Goal: Communication & Community: Ask a question

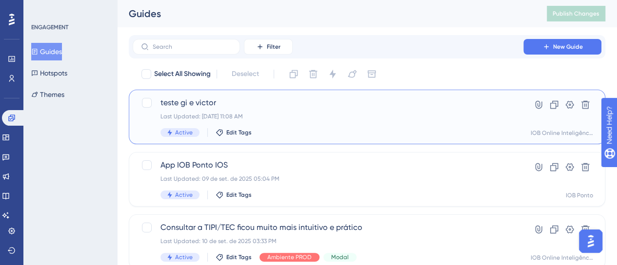
click at [289, 119] on div "Last Updated: [DATE] 11:08 AM" at bounding box center [327, 117] width 335 height 8
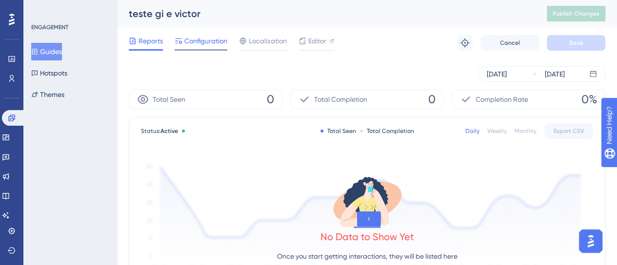
click at [200, 41] on span "Configuration" at bounding box center [205, 41] width 43 height 12
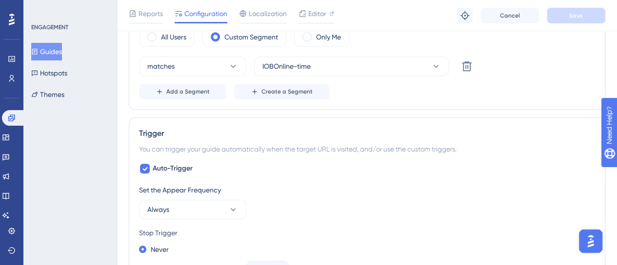
scroll to position [341, 0]
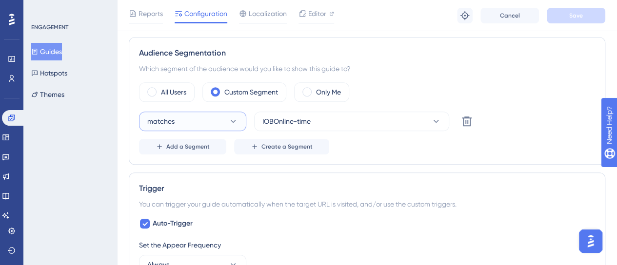
click at [232, 122] on icon at bounding box center [233, 121] width 10 height 10
click at [450, 82] on div "All Users Custom Segment Only Me" at bounding box center [367, 91] width 456 height 19
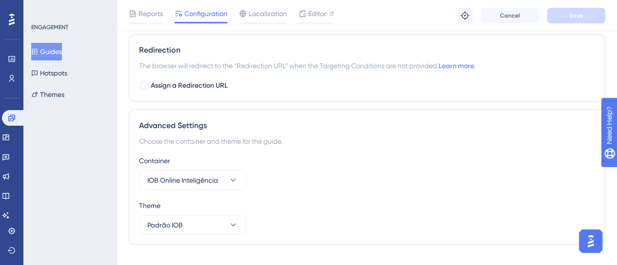
scroll to position [857, 0]
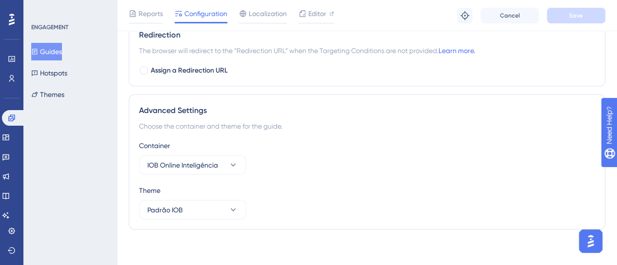
click at [313, 188] on div "Theme" at bounding box center [367, 190] width 456 height 12
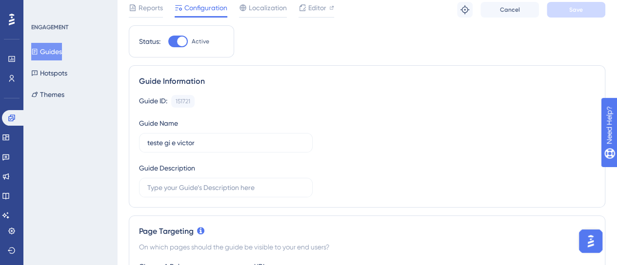
scroll to position [49, 0]
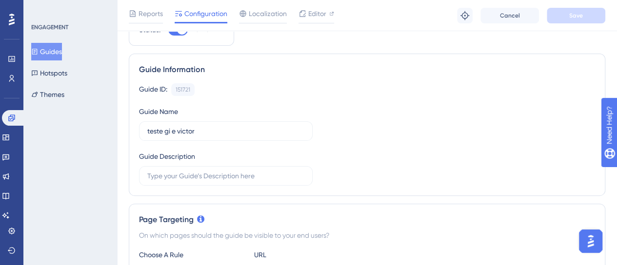
click at [38, 49] on icon at bounding box center [34, 52] width 5 height 6
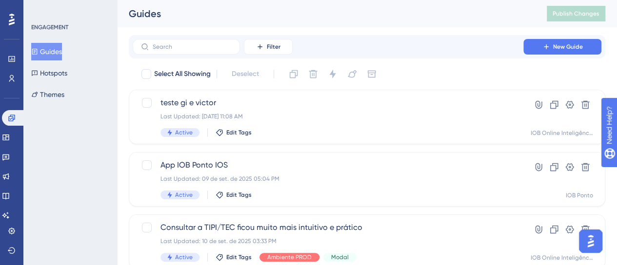
click at [58, 50] on button "Guides" at bounding box center [46, 52] width 31 height 18
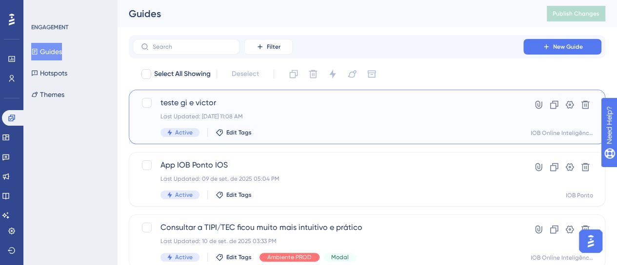
click at [296, 125] on div "teste gi e [PERSON_NAME] Last Updated: [DATE] 11:08 AM Active Edit Tags" at bounding box center [327, 117] width 335 height 40
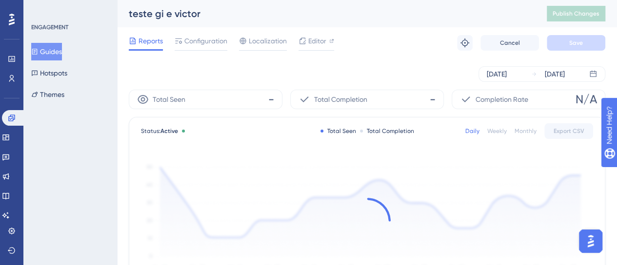
click at [202, 50] on div at bounding box center [200, 50] width 53 height 0
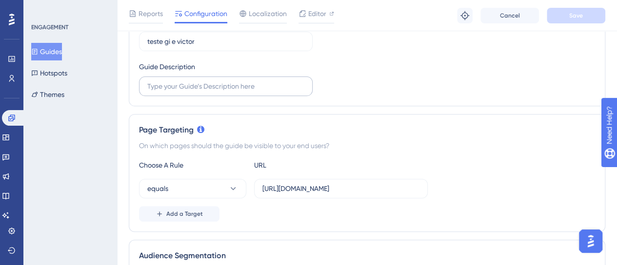
scroll to position [146, 0]
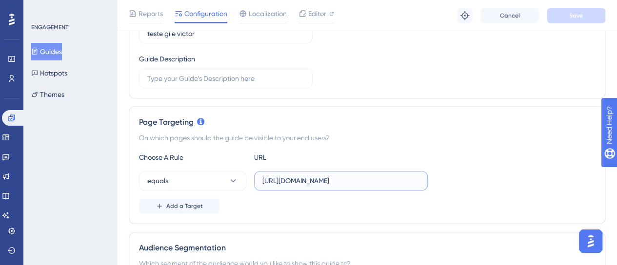
click at [280, 178] on input "[URL][DOMAIN_NAME]" at bounding box center [340, 180] width 157 height 11
paste input "[DOMAIN_NAME][URL]"
click at [519, 182] on div "equals [URL][DOMAIN_NAME]" at bounding box center [367, 180] width 456 height 19
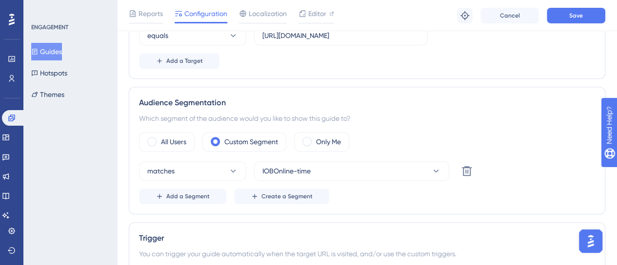
scroll to position [292, 0]
click at [154, 137] on span at bounding box center [151, 140] width 9 height 9
click at [159, 137] on input "radio" at bounding box center [159, 137] width 0 height 0
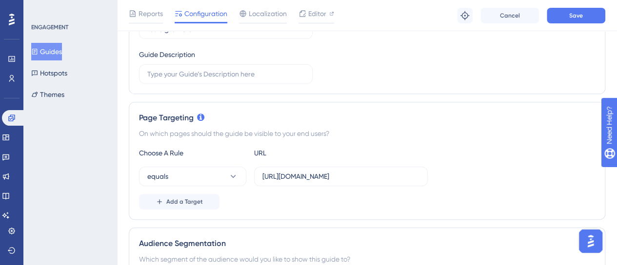
scroll to position [171, 0]
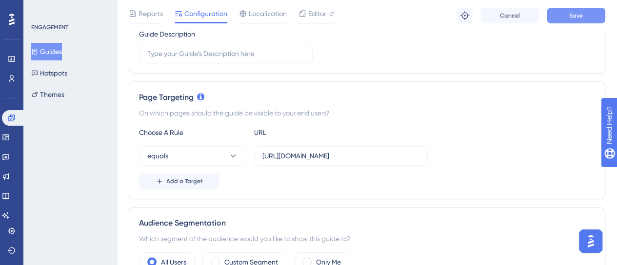
click at [559, 14] on button "Save" at bounding box center [575, 16] width 58 height 16
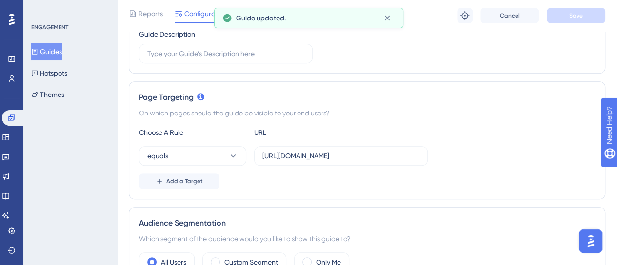
scroll to position [0, 0]
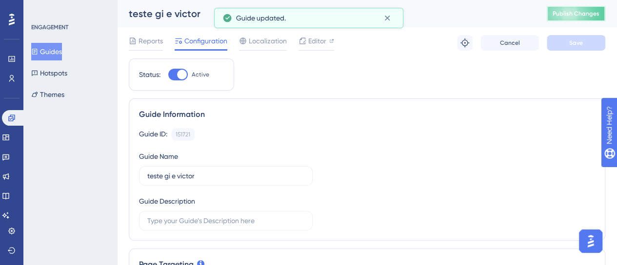
click at [580, 19] on button "Publish Changes" at bounding box center [575, 14] width 58 height 16
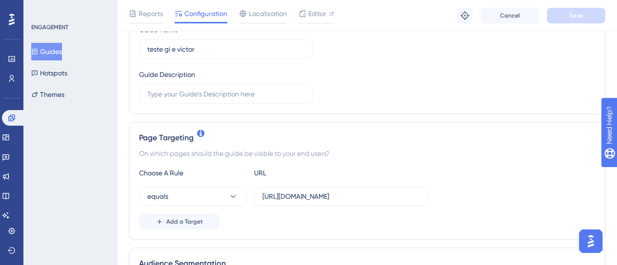
scroll to position [146, 0]
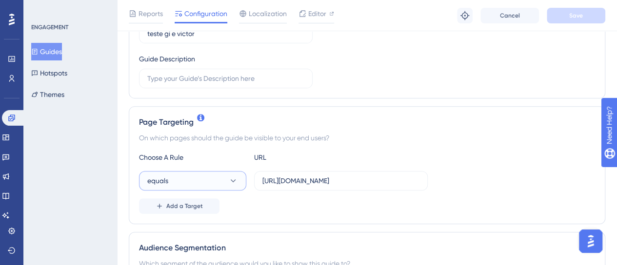
click at [192, 178] on button "equals" at bounding box center [192, 180] width 107 height 19
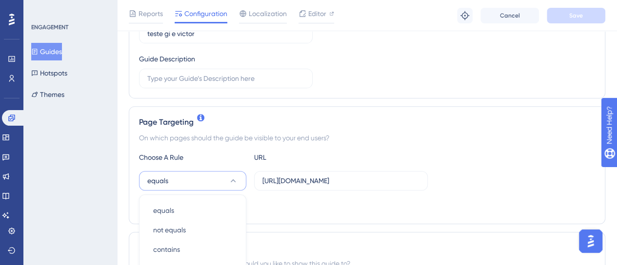
scroll to position [281, 0]
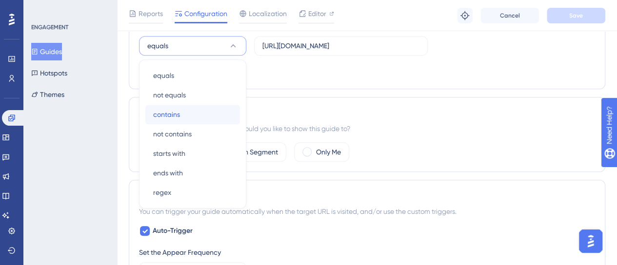
click at [182, 116] on div "contains contains" at bounding box center [192, 114] width 79 height 19
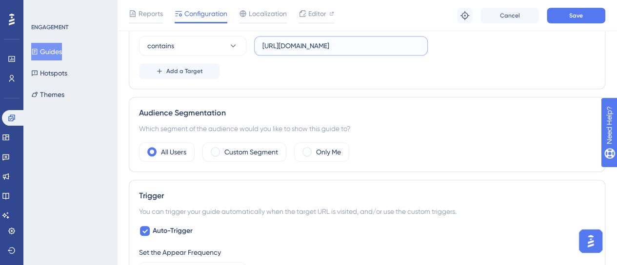
click at [371, 43] on input "[URL][DOMAIN_NAME]" at bounding box center [340, 45] width 157 height 11
drag, startPoint x: 286, startPoint y: 43, endPoint x: 161, endPoint y: 58, distance: 125.6
click at [168, 55] on div "Choose A Rule URL contains [URL][DOMAIN_NAME] Add a Target" at bounding box center [367, 48] width 456 height 62
type input "[DOMAIN_NAME]"
click at [568, 14] on button "Save" at bounding box center [575, 16] width 58 height 16
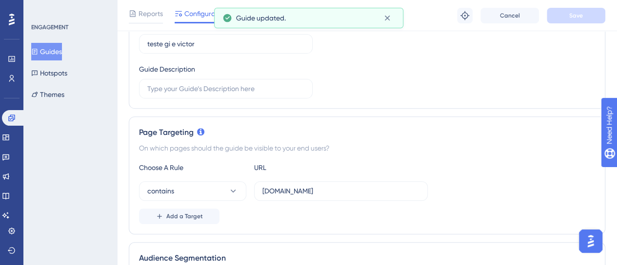
scroll to position [0, 0]
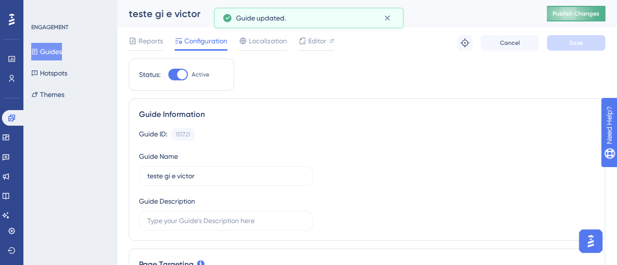
click at [597, 20] on button "Publish Changes" at bounding box center [575, 14] width 58 height 16
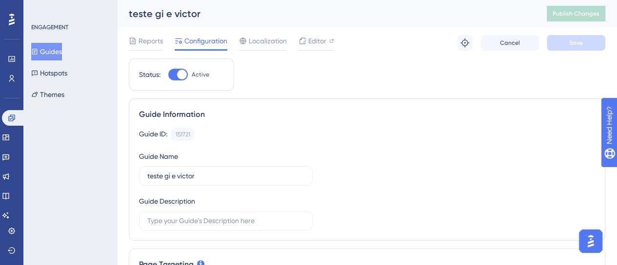
click at [351, 131] on div "Guide ID: 151721 Copy" at bounding box center [367, 134] width 456 height 13
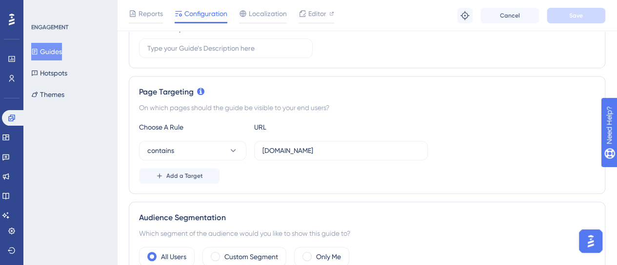
scroll to position [195, 0]
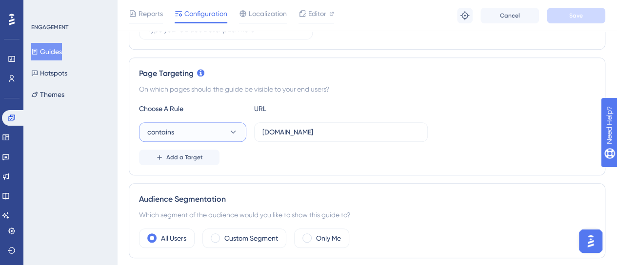
click at [199, 132] on button "contains" at bounding box center [192, 131] width 107 height 19
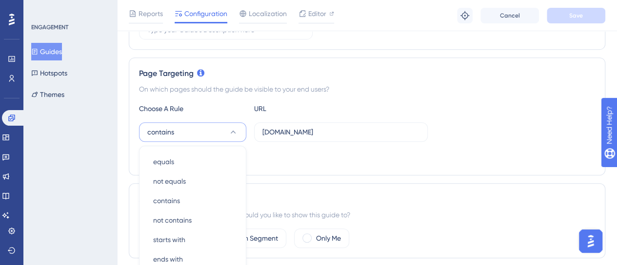
scroll to position [281, 0]
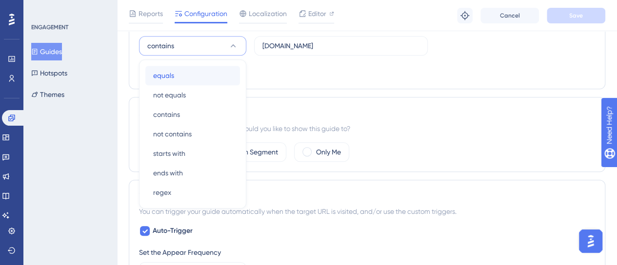
click at [188, 69] on div "equals equals" at bounding box center [192, 75] width 79 height 19
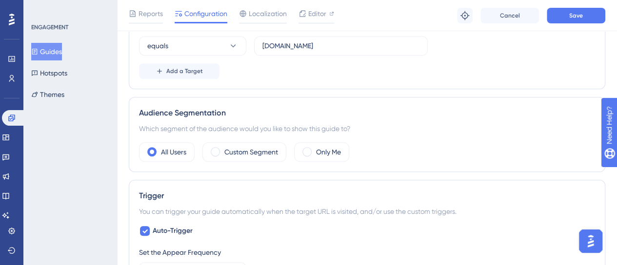
click at [361, 66] on div "Add a Target" at bounding box center [367, 71] width 456 height 16
click at [567, 18] on button "Save" at bounding box center [575, 16] width 58 height 16
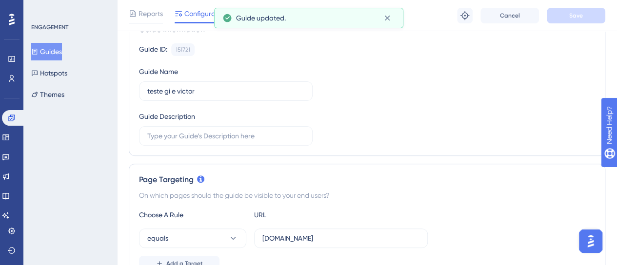
scroll to position [0, 0]
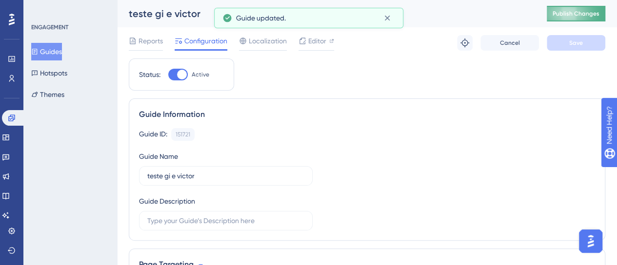
click at [577, 10] on span "Publish Changes" at bounding box center [575, 14] width 47 height 8
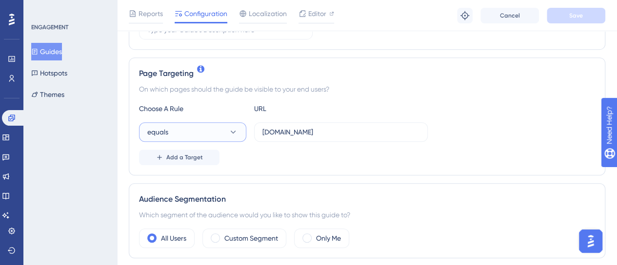
click at [204, 135] on button "equals" at bounding box center [192, 131] width 107 height 19
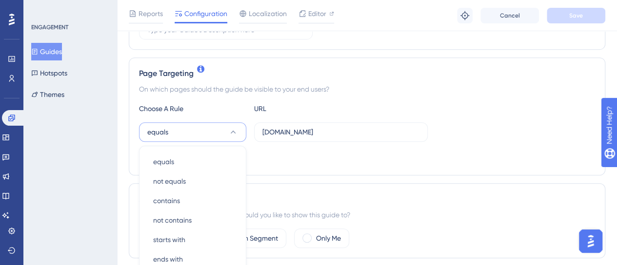
scroll to position [280, 0]
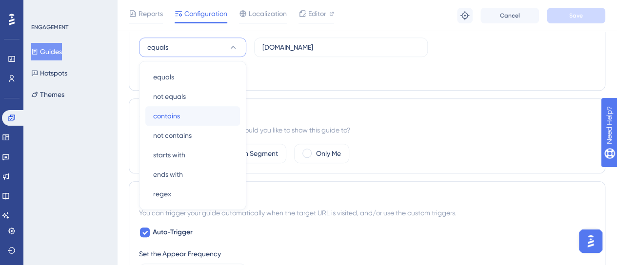
click at [191, 116] on div "contains contains" at bounding box center [192, 115] width 79 height 19
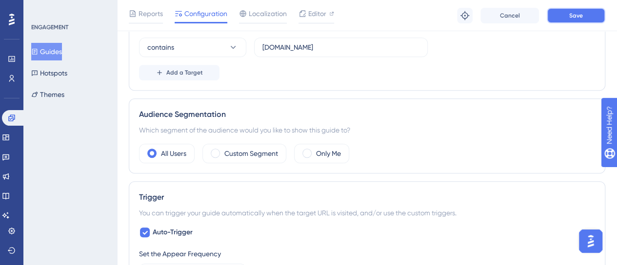
click at [597, 18] on button "Save" at bounding box center [575, 16] width 58 height 16
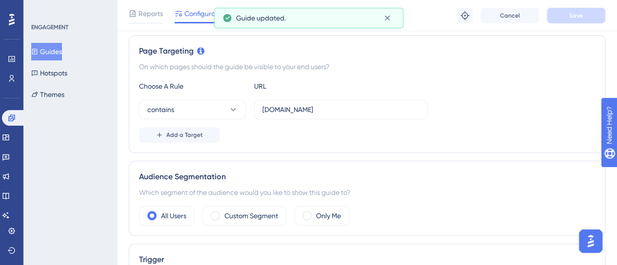
scroll to position [0, 0]
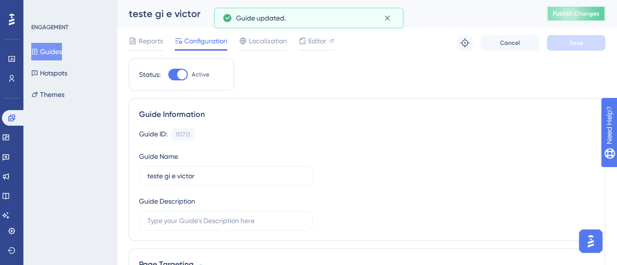
click at [576, 21] on button "Publish Changes" at bounding box center [575, 14] width 58 height 16
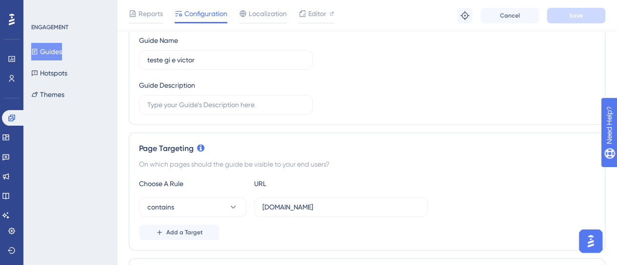
scroll to position [97, 0]
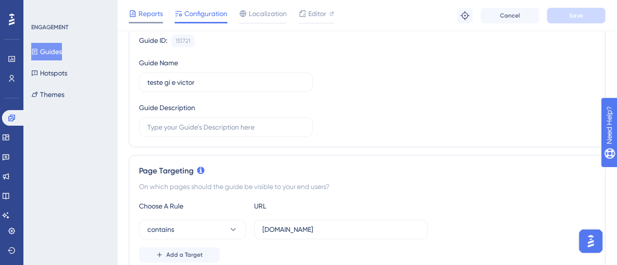
click at [147, 19] on div "Reports" at bounding box center [146, 16] width 34 height 16
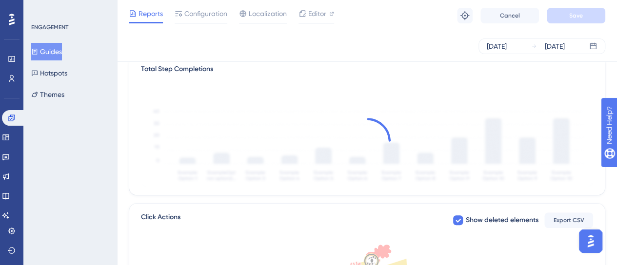
scroll to position [341, 0]
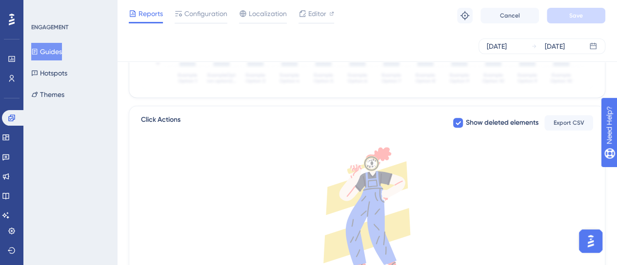
click at [184, 4] on div "Reports Configuration Localization Editor Troubleshoot Cancel Save" at bounding box center [367, 15] width 500 height 31
click at [189, 14] on span "Configuration" at bounding box center [205, 14] width 43 height 12
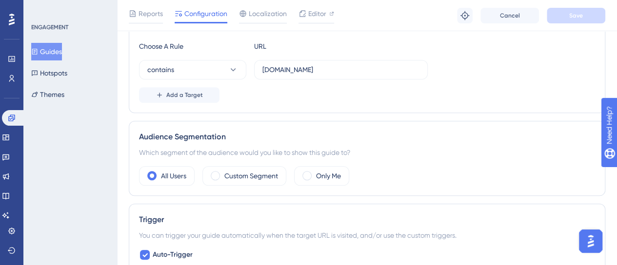
scroll to position [292, 0]
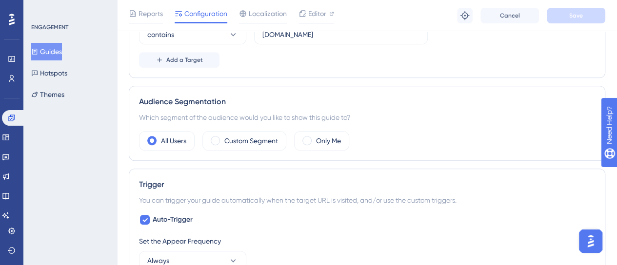
click at [354, 67] on div "Page Targeting On which pages should the guide be visible to your end users? Ch…" at bounding box center [367, 19] width 476 height 118
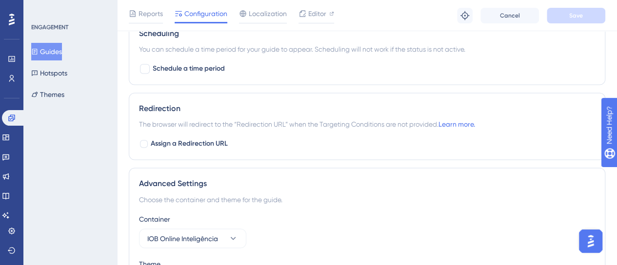
scroll to position [805, 0]
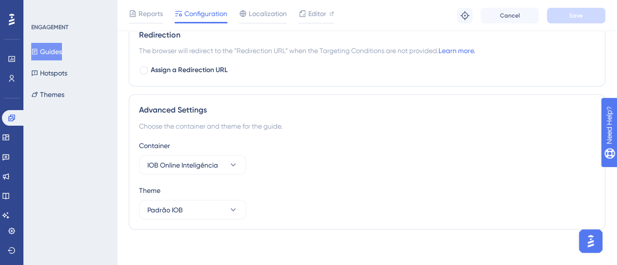
click at [588, 248] on img "Open AI Assistant Launcher" at bounding box center [590, 241] width 18 height 18
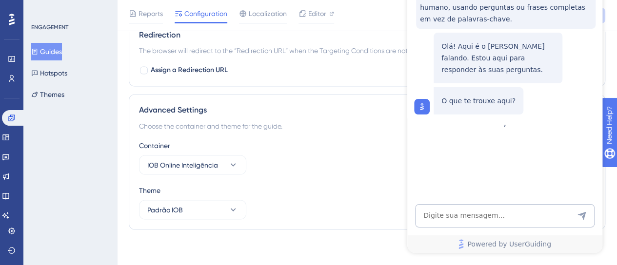
scroll to position [0, 0]
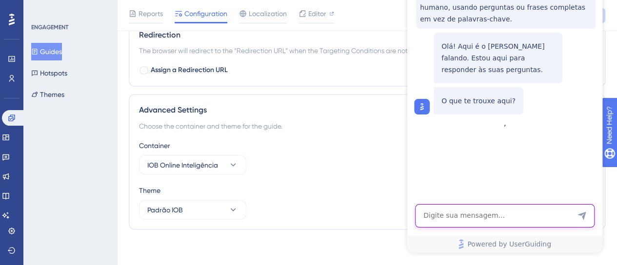
click at [445, 219] on textarea "AI Assistant Text Input" at bounding box center [504, 215] width 179 height 23
type textarea "falar com a equipa"
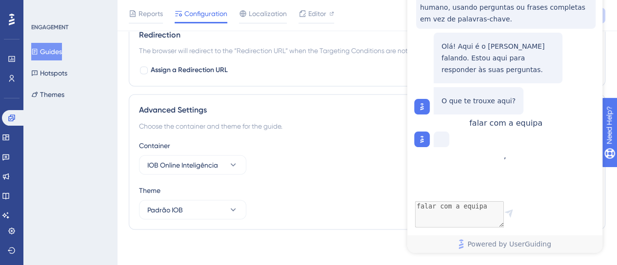
click at [469, 128] on div "falar com a equipa" at bounding box center [505, 122] width 73 height 9
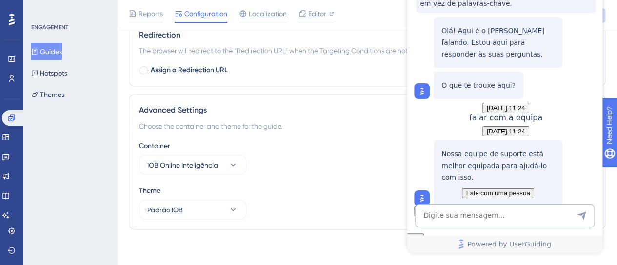
scroll to position [87, 0]
click at [502, 190] on span "Fale com uma pessoa" at bounding box center [497, 193] width 64 height 7
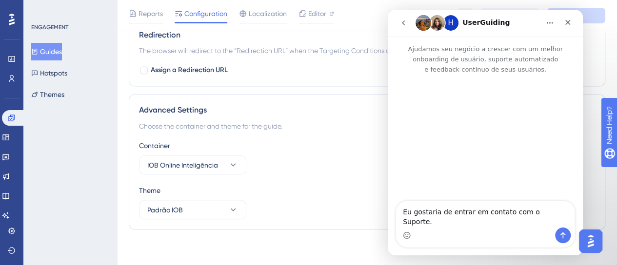
scroll to position [0, 0]
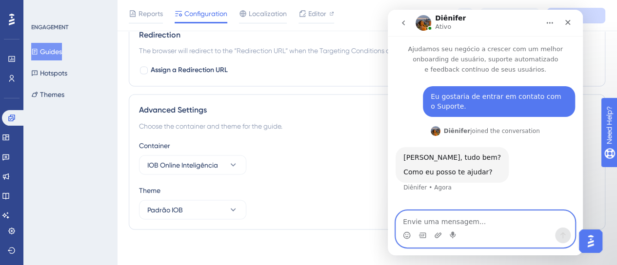
click at [443, 215] on textarea "Envie uma mensagem..." at bounding box center [485, 219] width 178 height 17
click at [433, 224] on textarea "eu" at bounding box center [485, 219] width 178 height 17
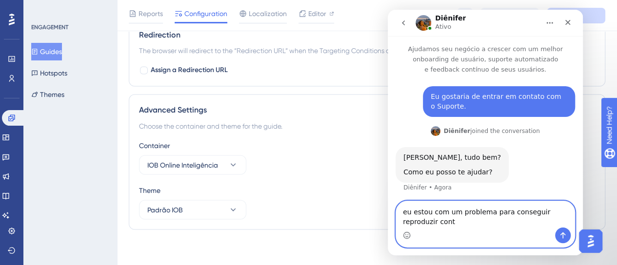
scroll to position [2, 0]
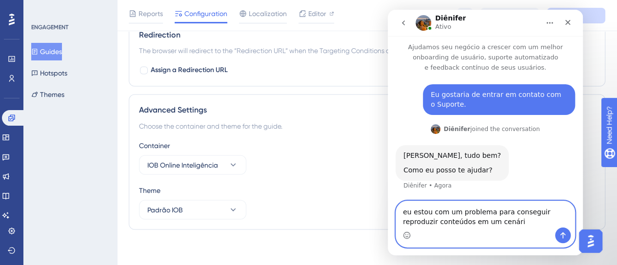
type textarea "eu estou com um problema para conseguir reproduzir conteúdos em um cenário"
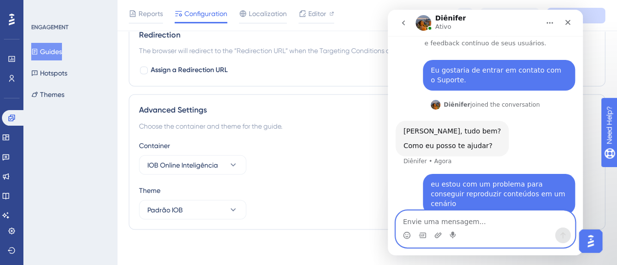
scroll to position [30, 0]
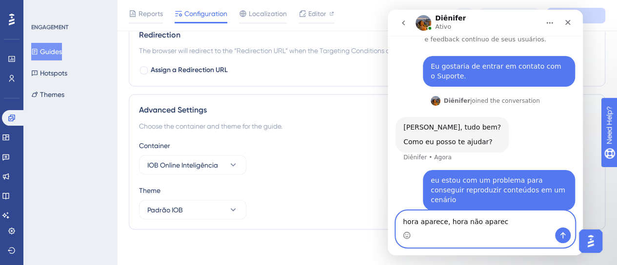
type textarea "hora aparece, [PERSON_NAME] não aparece"
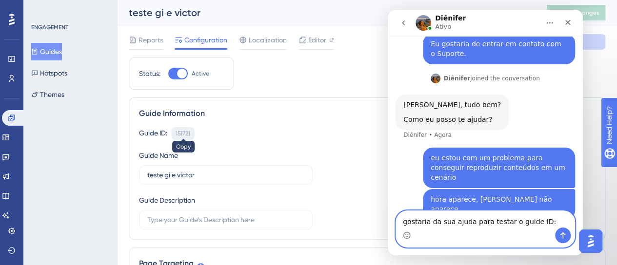
scroll to position [0, 0]
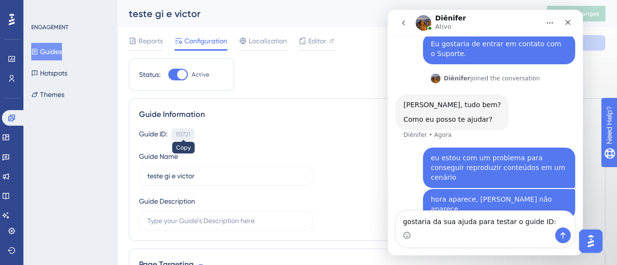
click at [189, 131] on div "151721" at bounding box center [182, 135] width 15 height 8
copy div "151721"
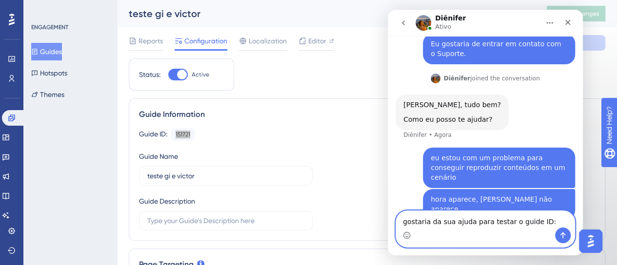
click at [547, 222] on textarea "gostaria da sua ajuda para testar o guide ID:" at bounding box center [485, 219] width 178 height 17
paste textarea "151721"
type textarea "gostaria da sua ajuda para testar o guide ID: 151721"
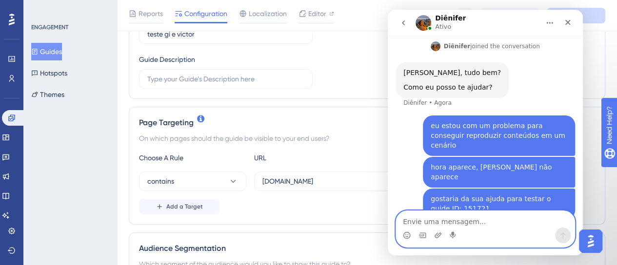
scroll to position [146, 0]
click at [465, 230] on div "Messenger da Intercom" at bounding box center [485, 236] width 178 height 16
click at [464, 224] on textarea "Envie uma mensagem..." at bounding box center [485, 219] width 178 height 17
paste textarea "[URL][DOMAIN_NAME]"
type textarea "[URL][DOMAIN_NAME]"
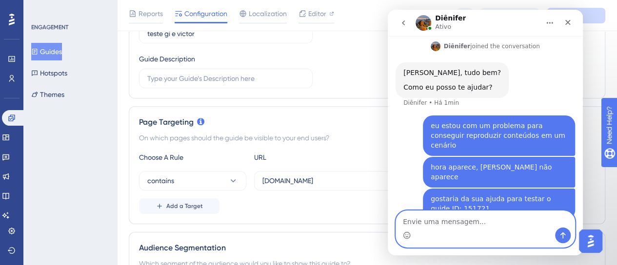
scroll to position [107, 0]
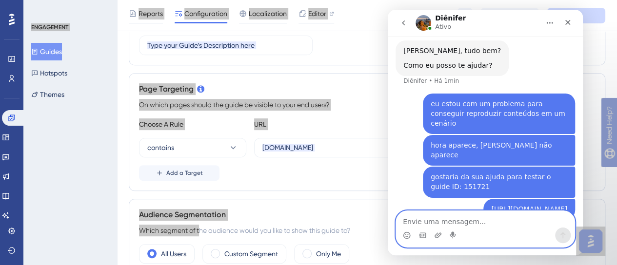
click at [440, 225] on textarea "Envie uma mensagem..." at bounding box center [485, 219] width 178 height 17
type textarea "ele é um iframe"
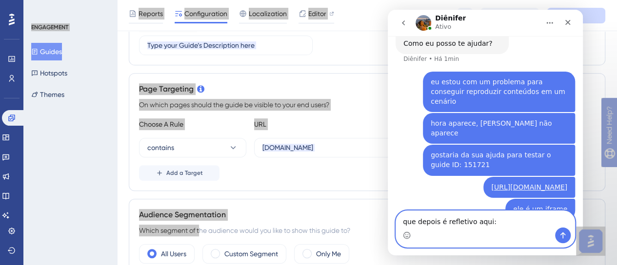
click at [477, 225] on textarea "que depois é refletivo aqui:" at bounding box center [485, 219] width 178 height 17
click at [481, 225] on textarea "que depois é refletivo aqui:" at bounding box center [485, 219] width 178 height 17
click at [490, 225] on textarea "que depois é refletivo aqui:" at bounding box center [485, 219] width 178 height 17
paste textarea "[URL][DOMAIN_NAME]"
type textarea "que depois é refletivo aqui: [URL][DOMAIN_NAME]"
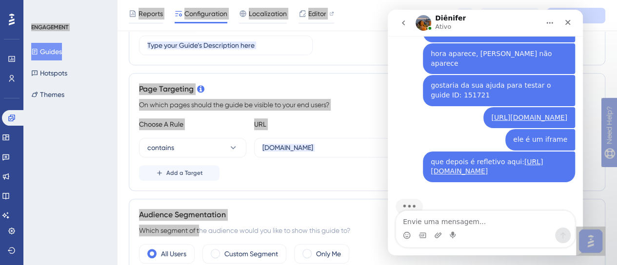
scroll to position [161, 0]
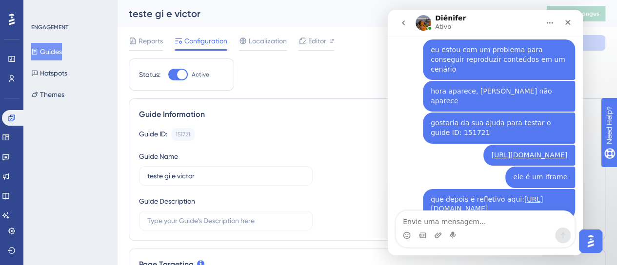
click at [340, 129] on div "Guide ID: 151721 Copy" at bounding box center [367, 134] width 456 height 13
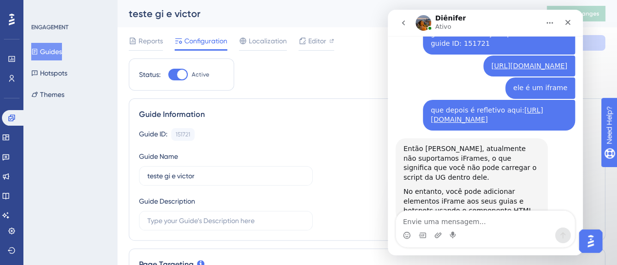
scroll to position [242, 0]
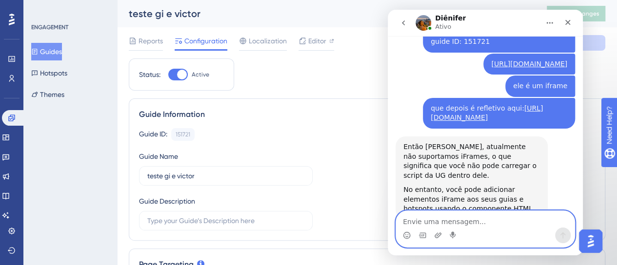
click at [461, 220] on textarea "Envie uma mensagem..." at bounding box center [485, 219] width 178 height 17
type textarea "nao entendi"
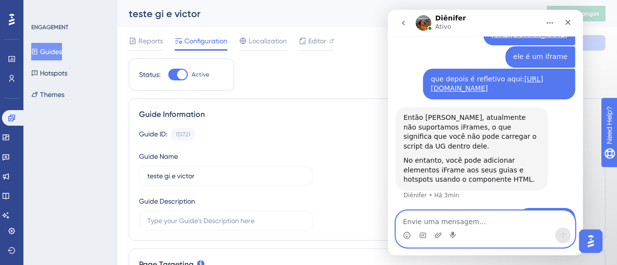
click at [480, 223] on textarea "Envie uma mensagem..." at bounding box center [485, 219] width 178 height 17
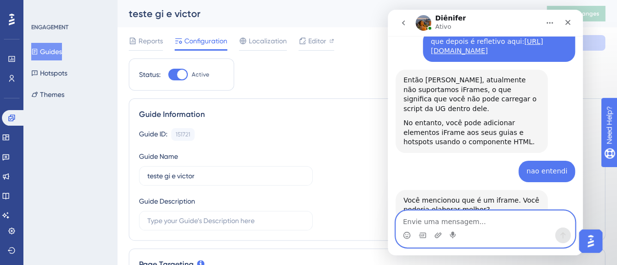
scroll to position [310, 0]
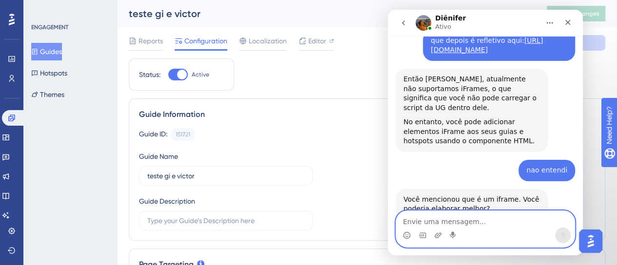
click at [431, 215] on textarea "Envie uma mensagem..." at bounding box center [485, 219] width 178 height 17
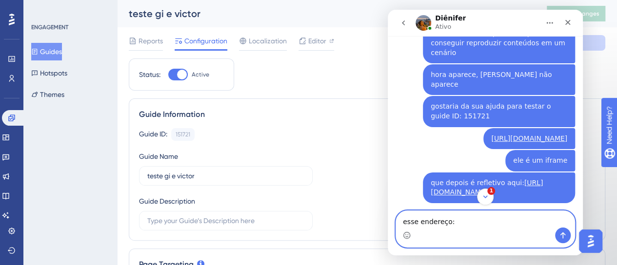
scroll to position [164, 0]
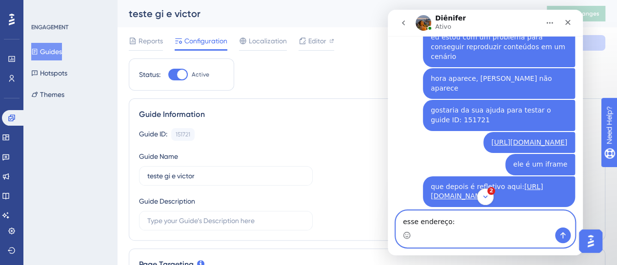
click at [469, 217] on textarea "esse endereço:" at bounding box center [485, 219] width 178 height 17
paste textarea "[URL][DOMAIN_NAME]"
type textarea "esse endereço: [URL][DOMAIN_NAME]"
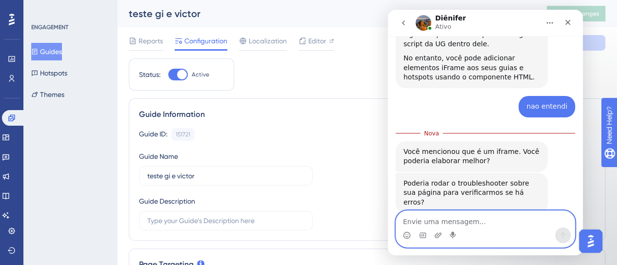
scroll to position [397, 0]
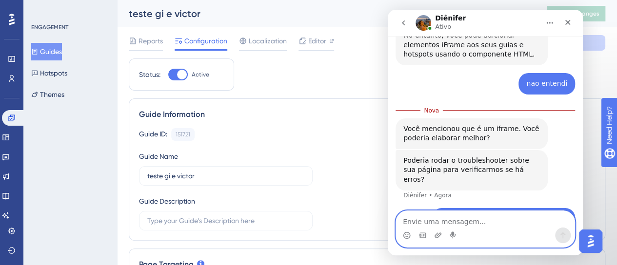
click at [441, 224] on textarea "Envie uma mensagem..." at bounding box center [485, 219] width 178 height 17
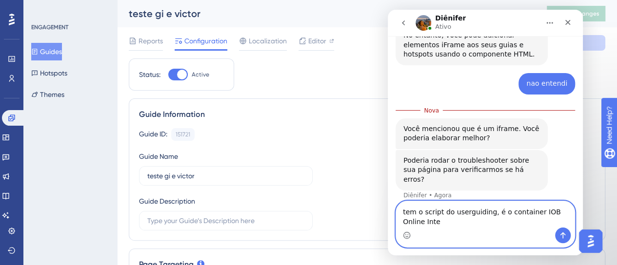
scroll to position [406, 0]
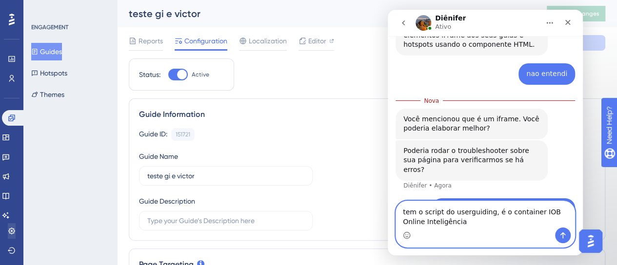
type textarea "tem o script do userguiding, é o container IOB Online Inteligência"
click at [13, 233] on icon at bounding box center [12, 231] width 8 height 8
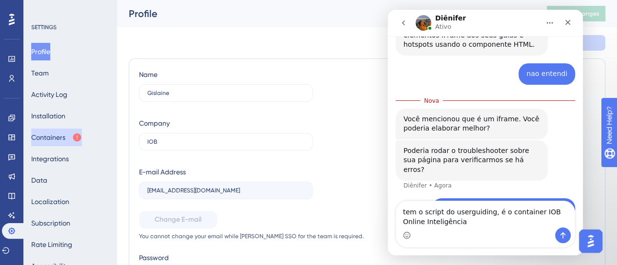
click at [61, 135] on button "Containers" at bounding box center [56, 138] width 51 height 18
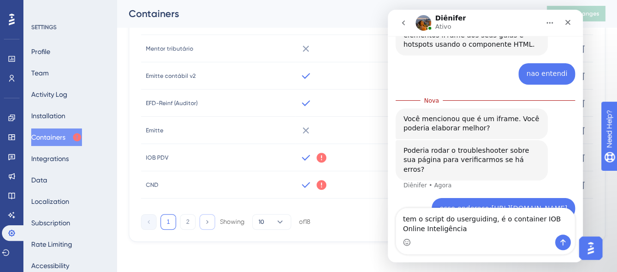
scroll to position [399, 0]
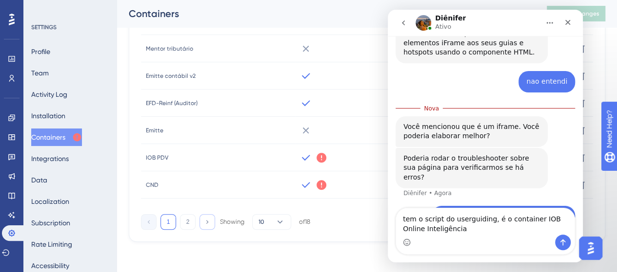
click at [210, 218] on button at bounding box center [207, 222] width 16 height 16
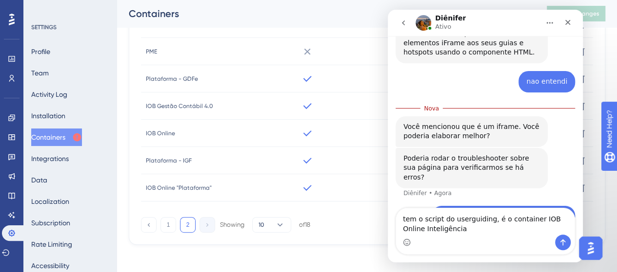
scroll to position [163, 0]
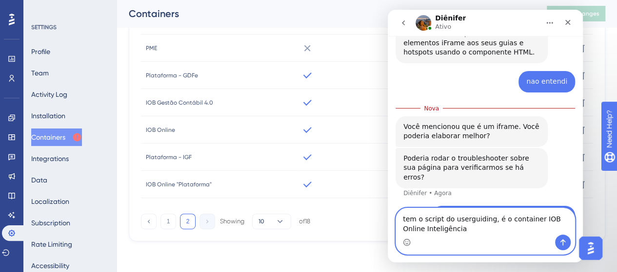
click at [462, 234] on textarea "tem o script do userguiding, é o container IOB Online Inteligência" at bounding box center [485, 222] width 178 height 26
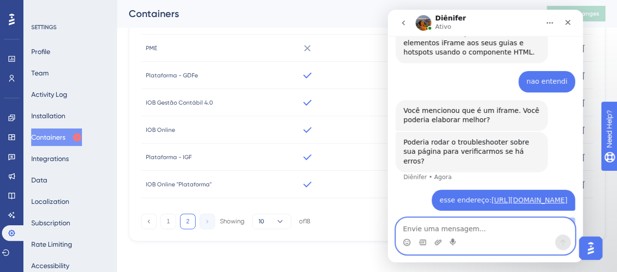
scroll to position [405, 0]
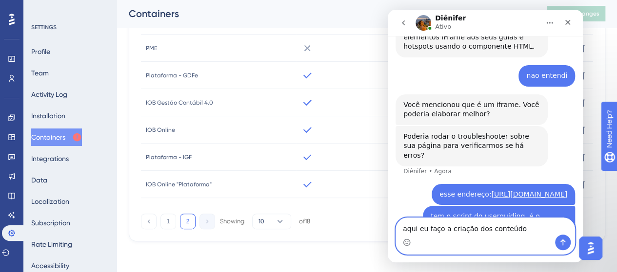
type textarea "aqui eu faço a criação dos conteúdos"
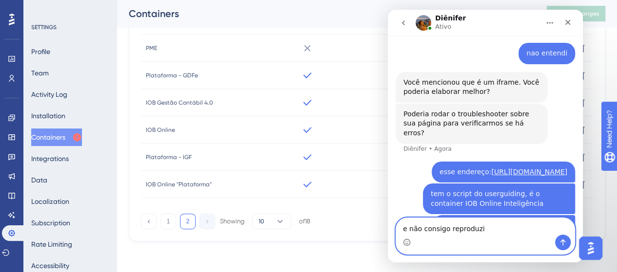
type textarea "e não consigo reproduzir"
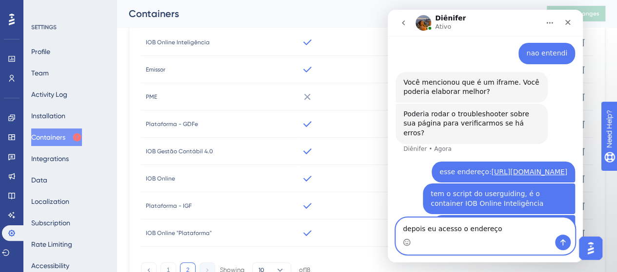
click at [536, 230] on textarea "depois eu acesso o endereço" at bounding box center [485, 226] width 178 height 17
paste textarea "[URL][DOMAIN_NAME]"
type textarea "depois eu acesso o endereço [URL][DOMAIN_NAME]"
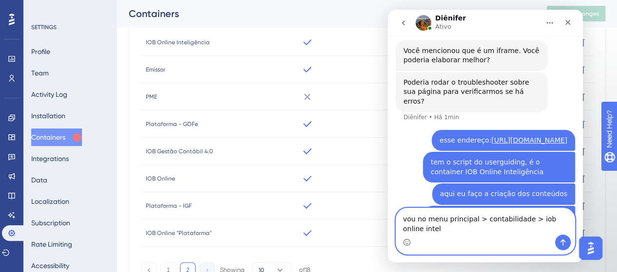
scroll to position [468, 0]
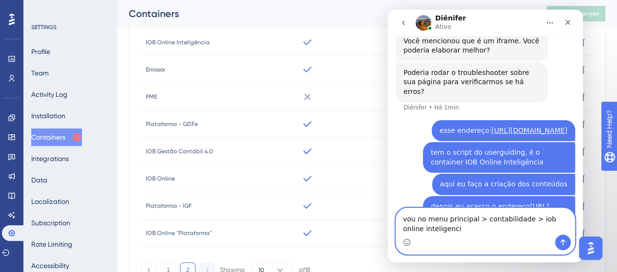
type textarea "vou no menu principal > contabilidade > iob online inteligencia"
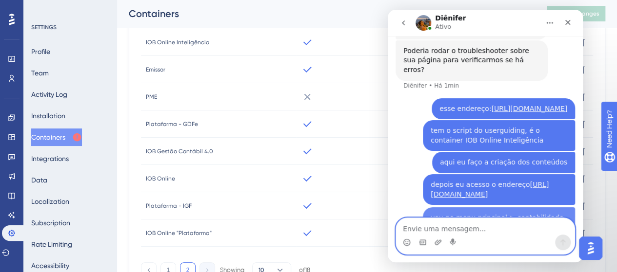
scroll to position [490, 0]
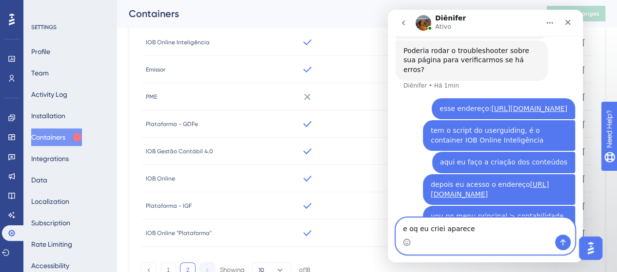
type textarea "e oq eu criei aparece"
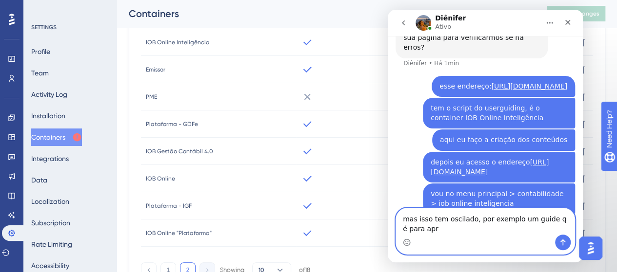
scroll to position [522, 0]
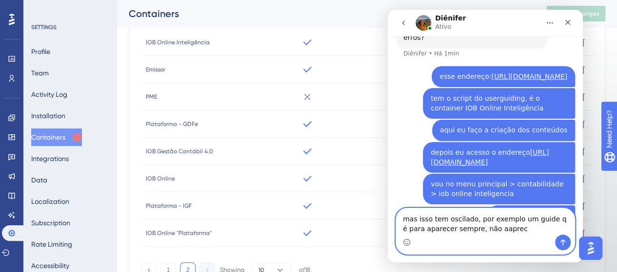
type textarea "mas isso tem oscilado, por exemplo um guide q é para aparecer sempre, não aapre…"
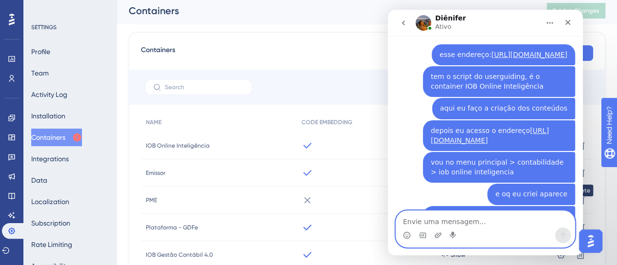
scroll to position [0, 0]
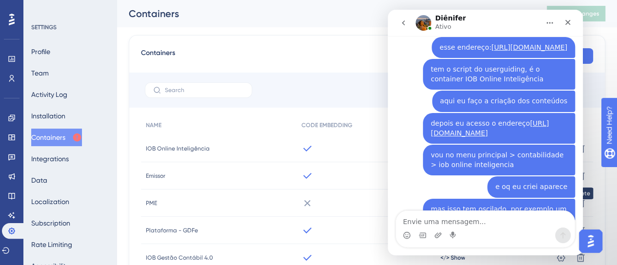
click at [487, 96] on div "aqui eu faço a criação dos conteúdos" at bounding box center [503, 101] width 127 height 10
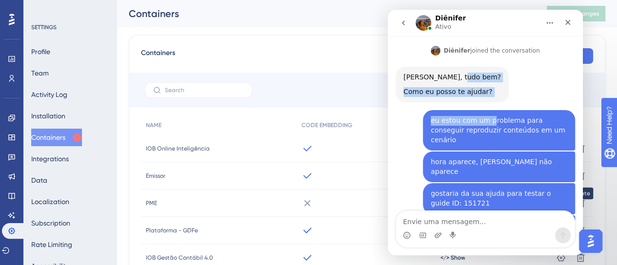
drag, startPoint x: 447, startPoint y: 70, endPoint x: 483, endPoint y: 123, distance: 63.9
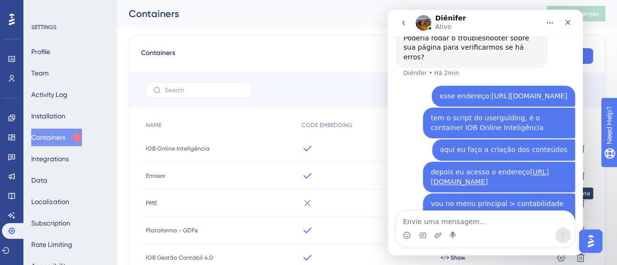
scroll to position [552, 0]
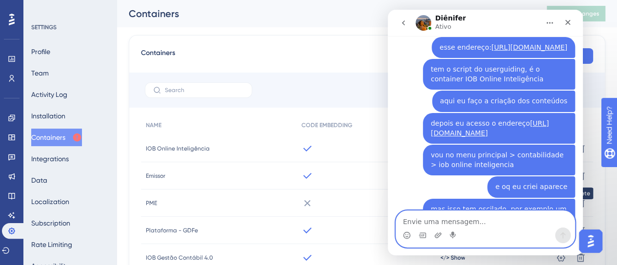
click at [449, 218] on textarea "Envie uma mensagem..." at bounding box center [485, 219] width 178 height 17
click at [437, 222] on textarea "Envie uma mensagem..." at bounding box center [485, 219] width 178 height 17
click at [449, 220] on textarea "ja usei o run t" at bounding box center [485, 219] width 178 height 17
click at [476, 218] on textarea "ja usei o run trouble" at bounding box center [485, 219] width 178 height 17
type textarea "ja usei o run troubleshooter e não consta erros"
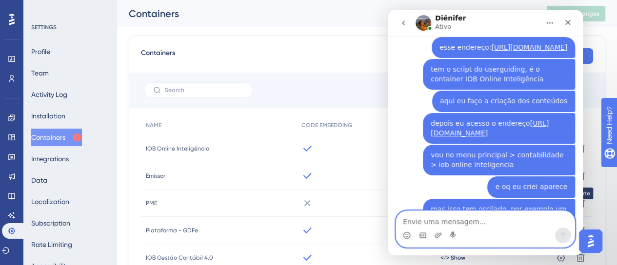
scroll to position [584, 0]
